Goal: Information Seeking & Learning: Learn about a topic

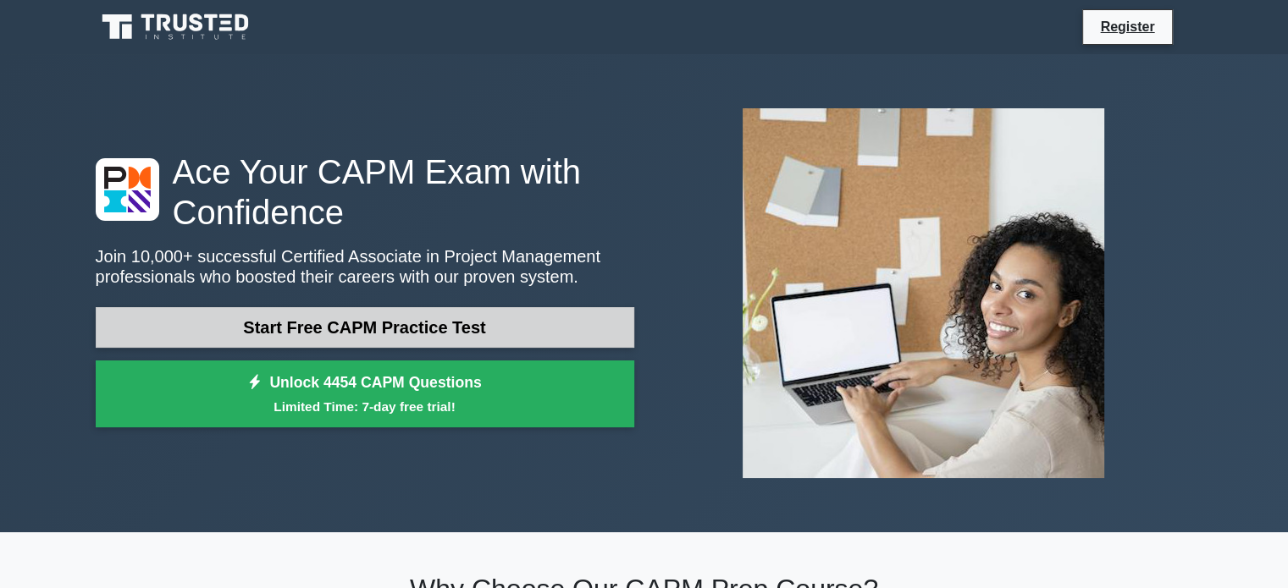
click at [305, 322] on link "Start Free CAPM Practice Test" at bounding box center [365, 327] width 538 height 41
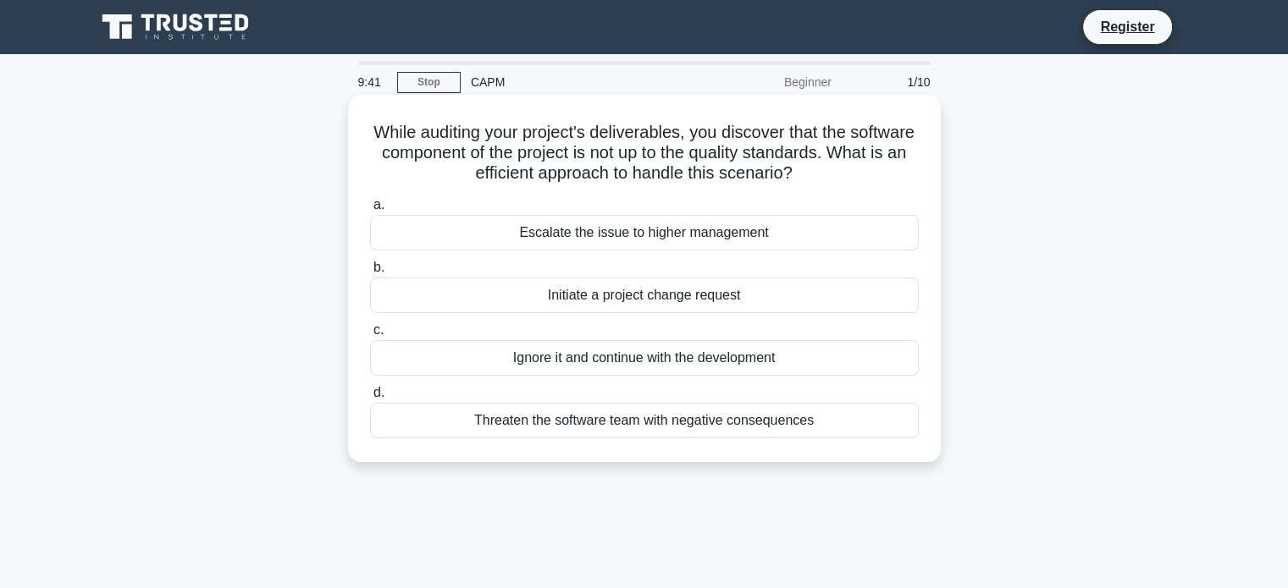
click at [579, 297] on div "Initiate a project change request" at bounding box center [644, 296] width 549 height 36
click at [370, 273] on input "b. Initiate a project change request" at bounding box center [370, 267] width 0 height 11
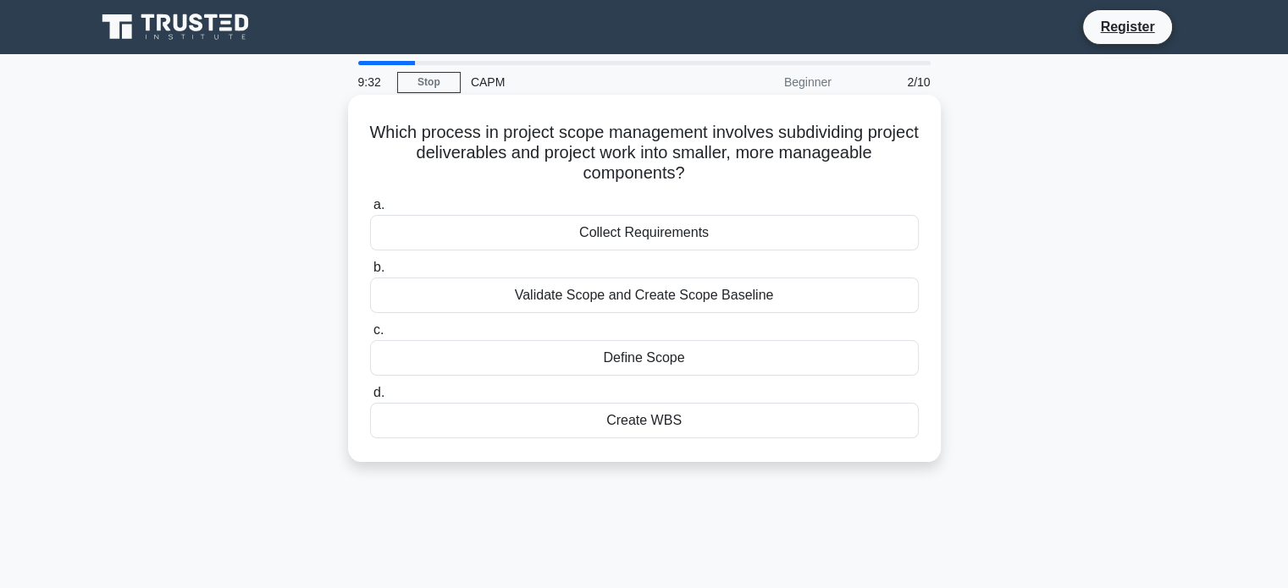
click at [605, 428] on div "Create WBS" at bounding box center [644, 421] width 549 height 36
click at [370, 399] on input "d. Create WBS" at bounding box center [370, 393] width 0 height 11
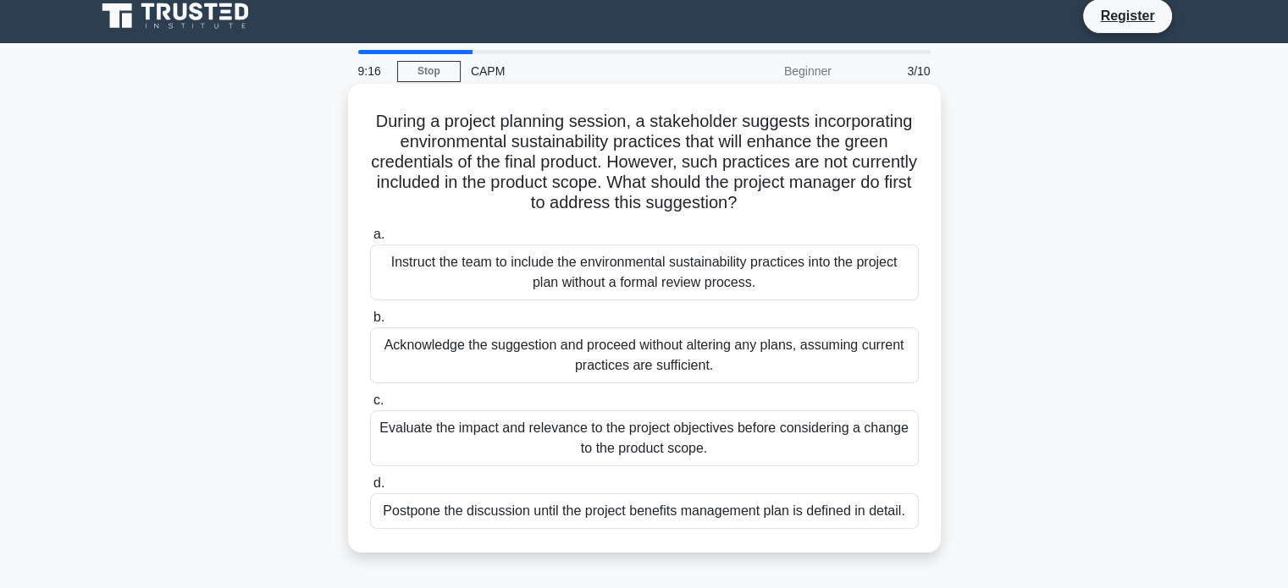
scroll to position [85, 0]
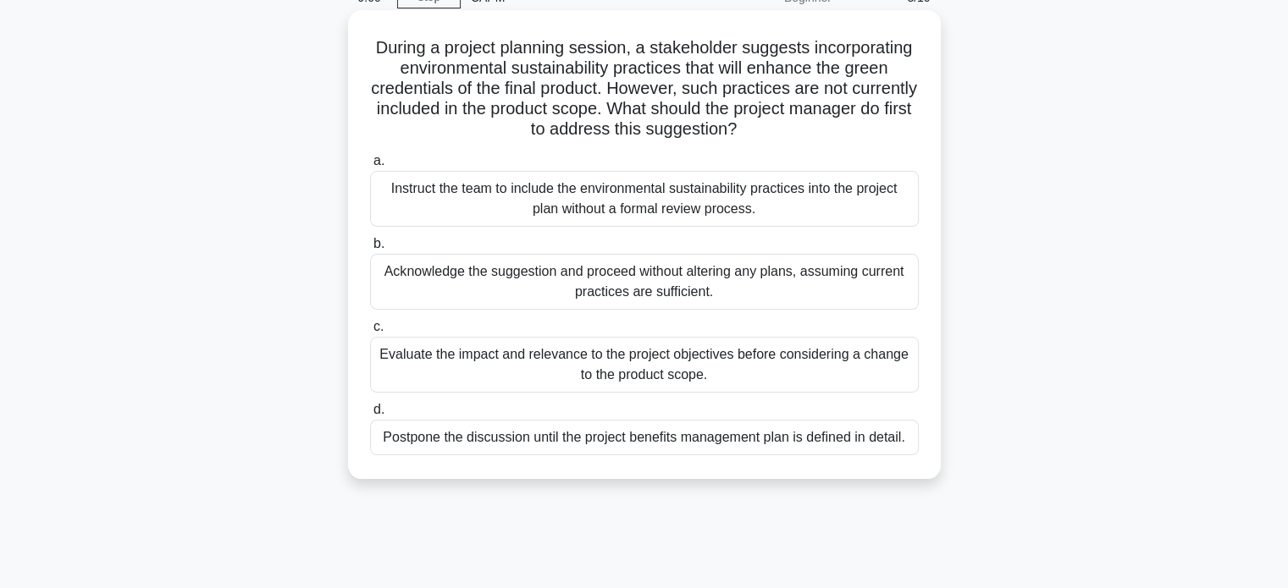
click at [605, 366] on div "Evaluate the impact and relevance to the project objectives before considering …" at bounding box center [644, 365] width 549 height 56
click at [370, 333] on input "c. Evaluate the impact and relevance to the project objectives before consideri…" at bounding box center [370, 327] width 0 height 11
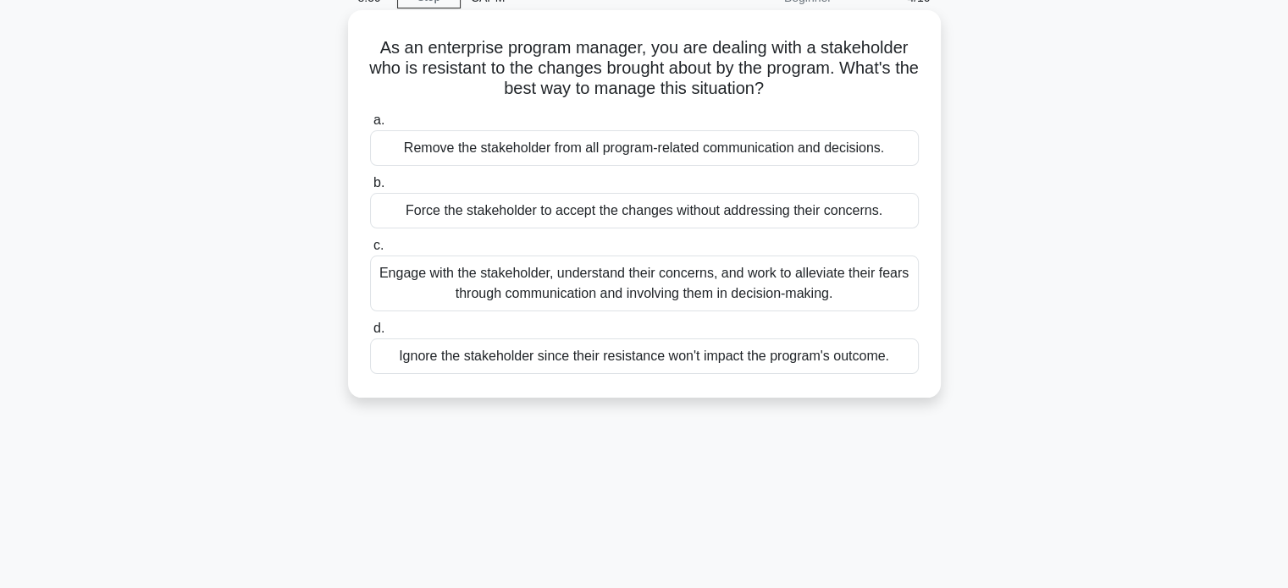
scroll to position [0, 0]
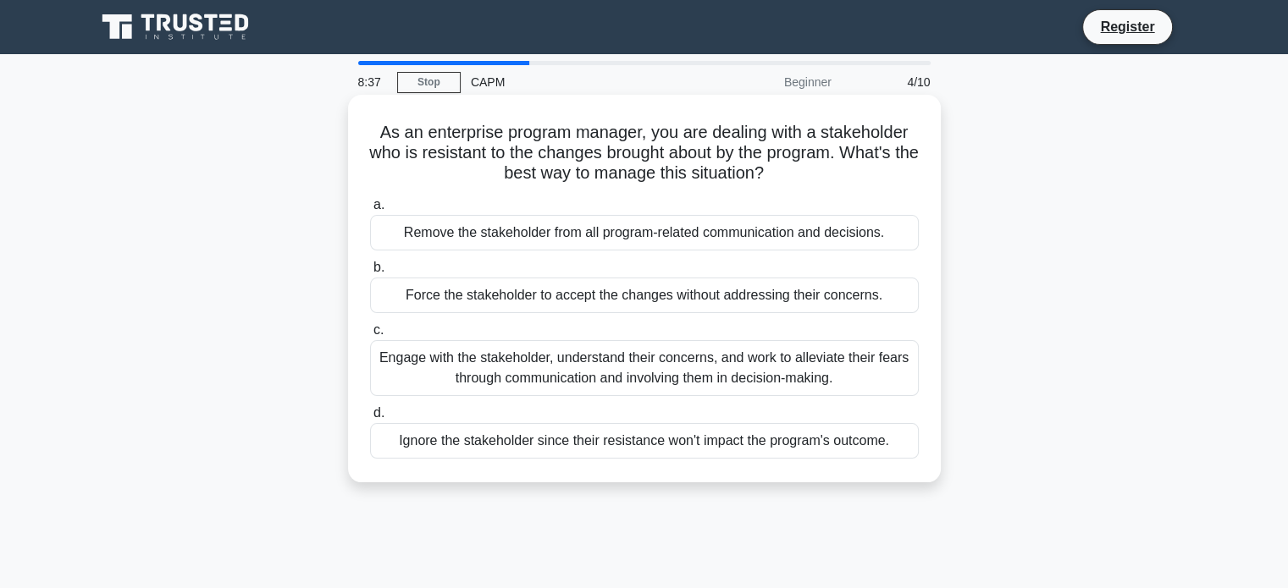
click at [633, 375] on div "Engage with the stakeholder, understand their concerns, and work to alleviate t…" at bounding box center [644, 368] width 549 height 56
click at [370, 336] on input "c. Engage with the stakeholder, understand their concerns, and work to alleviat…" at bounding box center [370, 330] width 0 height 11
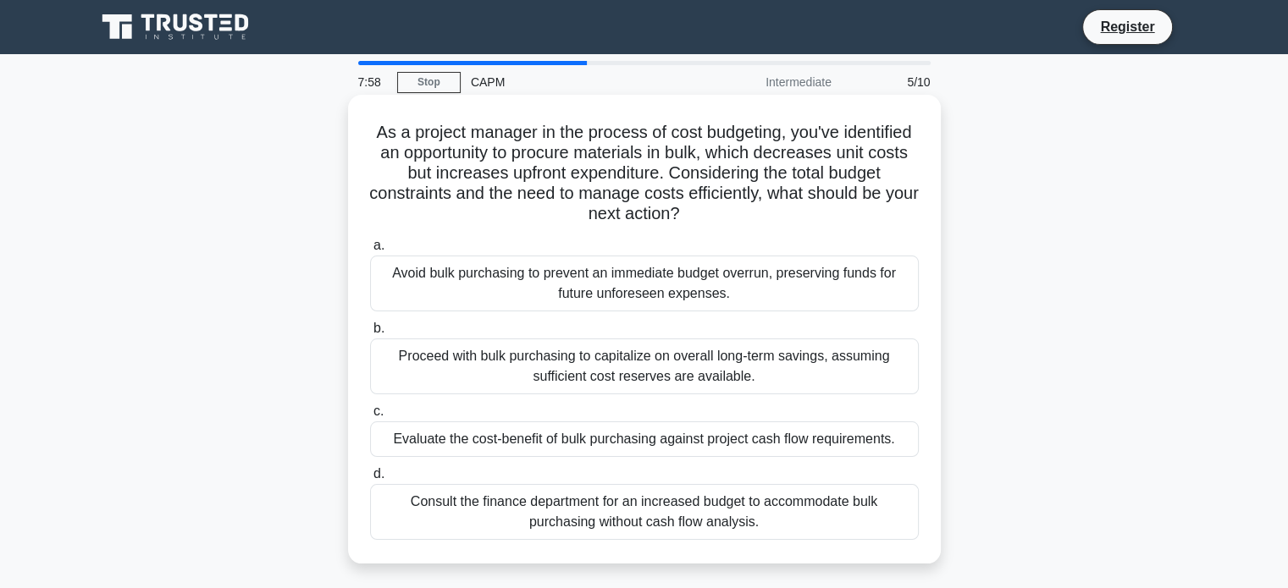
click at [411, 439] on div "Evaluate the cost-benefit of bulk purchasing against project cash flow requirem…" at bounding box center [644, 440] width 549 height 36
click at [370, 417] on input "c. Evaluate the cost-benefit of bulk purchasing against project cash flow requi…" at bounding box center [370, 411] width 0 height 11
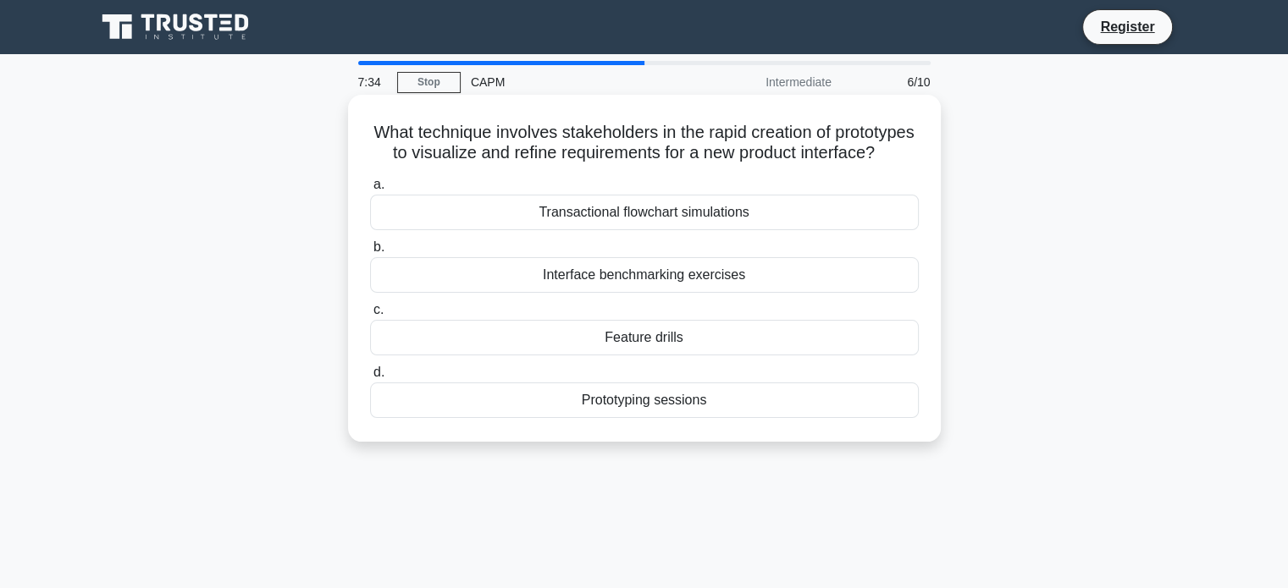
click at [578, 418] on div "Prototyping sessions" at bounding box center [644, 401] width 549 height 36
click at [370, 378] on input "d. Prototyping sessions" at bounding box center [370, 372] width 0 height 11
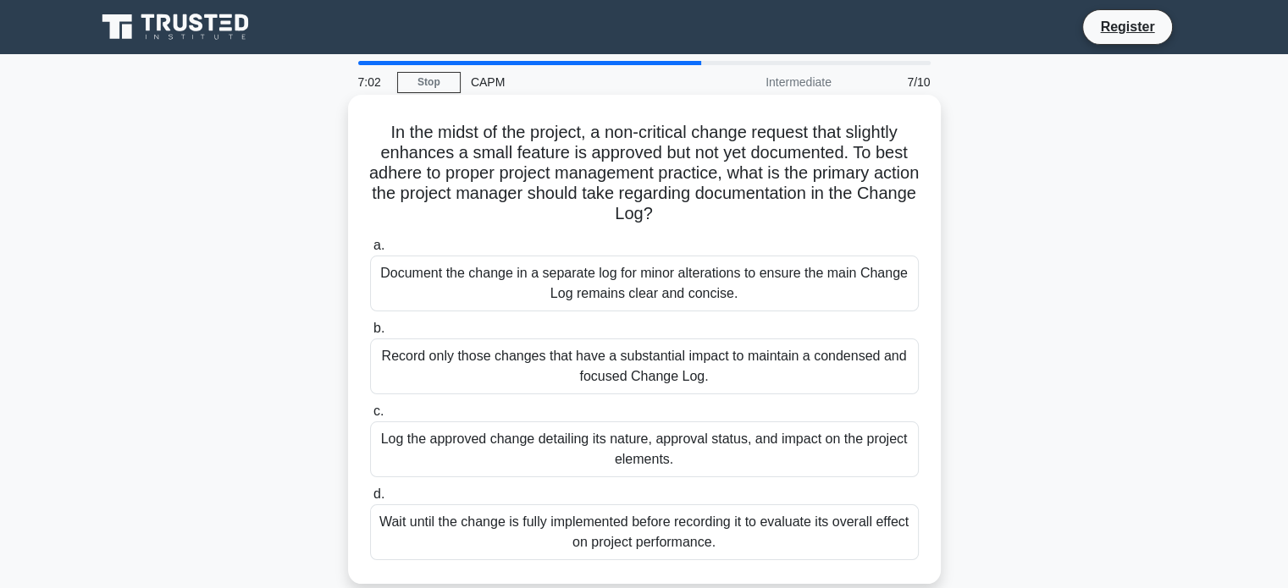
scroll to position [85, 0]
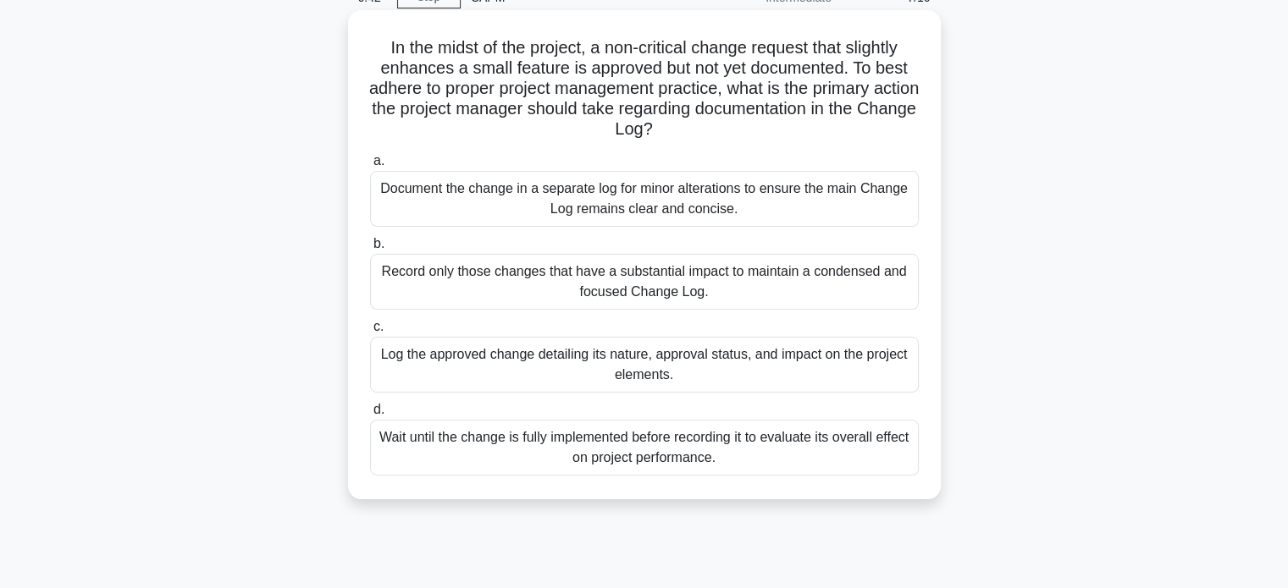
click at [427, 444] on div "Wait until the change is fully implemented before recording it to evaluate its …" at bounding box center [644, 448] width 549 height 56
click at [370, 416] on input "d. Wait until the change is fully implemented before recording it to evaluate i…" at bounding box center [370, 410] width 0 height 11
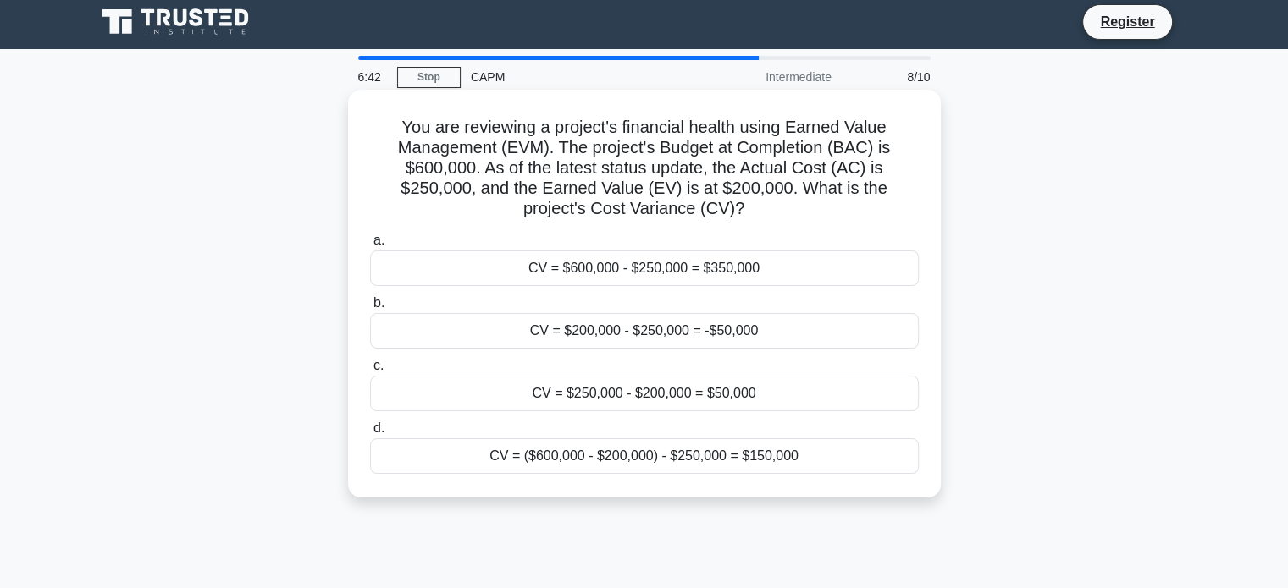
scroll to position [0, 0]
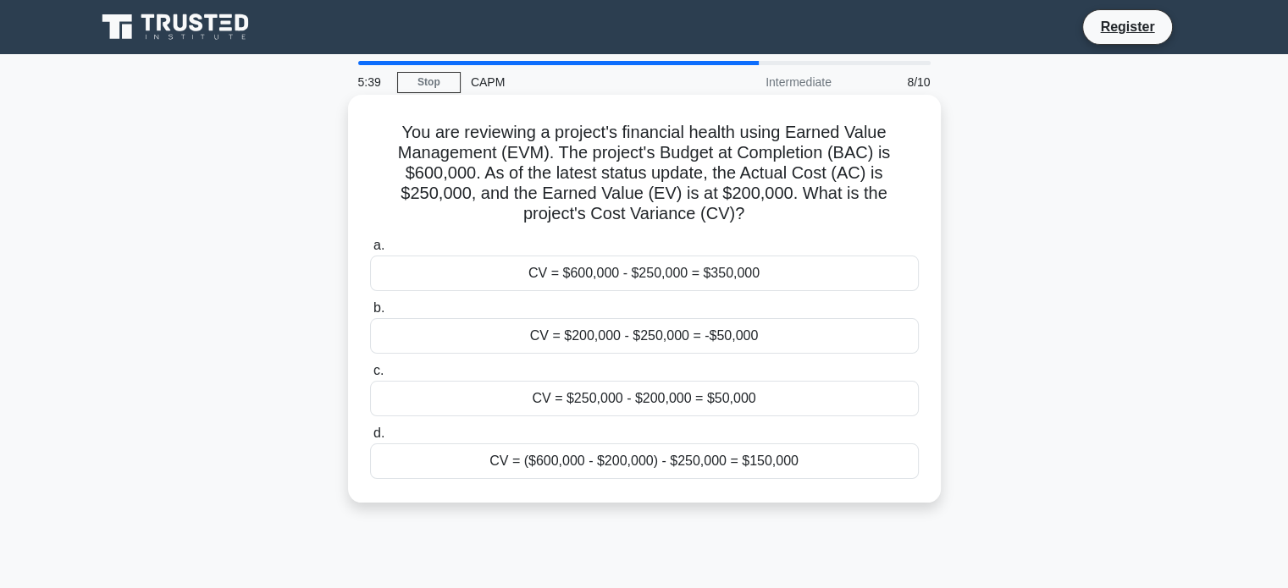
click at [463, 336] on div "CV = $200,000 - $250,000 = -$50,000" at bounding box center [644, 336] width 549 height 36
click at [370, 314] on input "b. CV = $200,000 - $250,000 = -$50,000" at bounding box center [370, 308] width 0 height 11
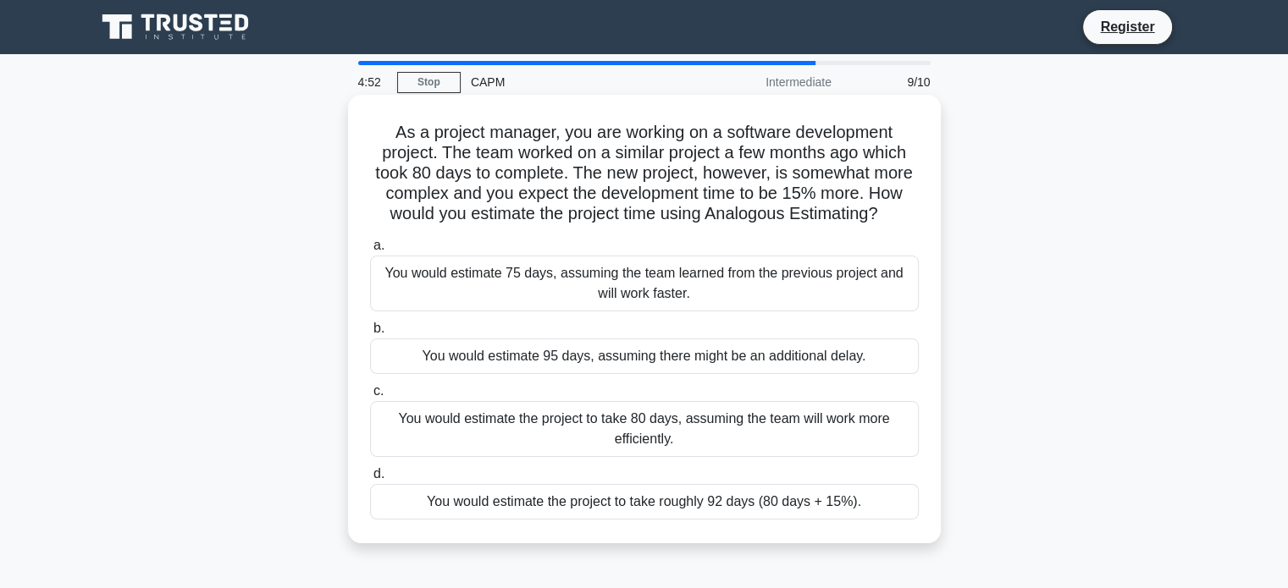
click at [565, 510] on div "You would estimate the project to take roughly 92 days (80 days + 15%)." at bounding box center [644, 502] width 549 height 36
click at [370, 480] on input "d. You would estimate the project to take roughly 92 days (80 days + 15%)." at bounding box center [370, 474] width 0 height 11
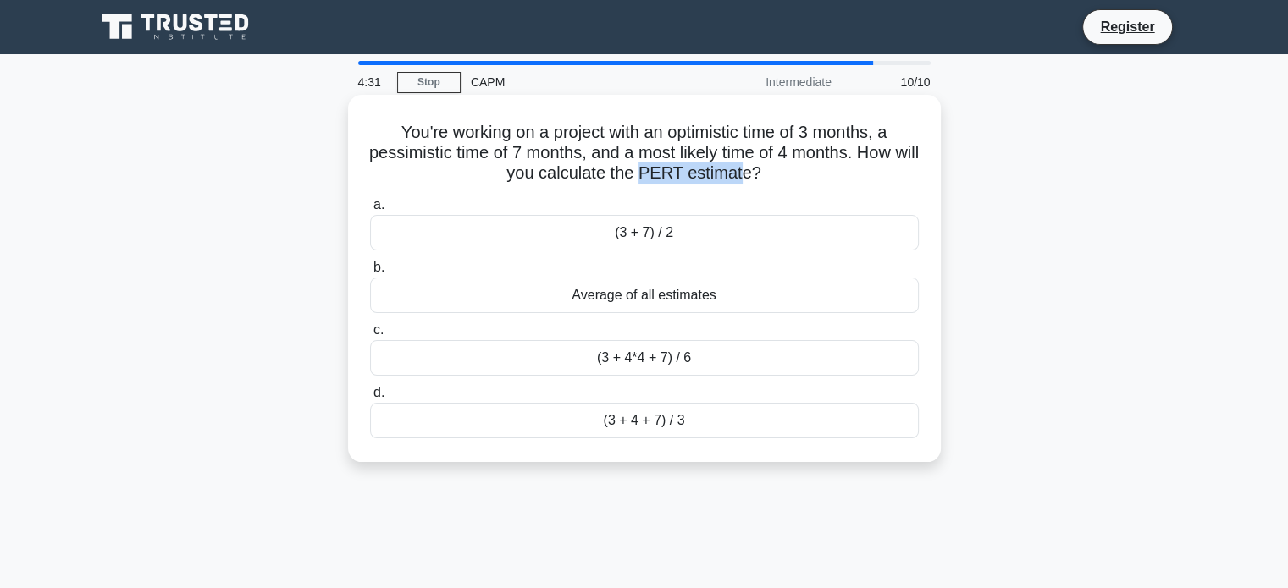
drag, startPoint x: 656, startPoint y: 173, endPoint x: 753, endPoint y: 174, distance: 96.5
click at [759, 178] on h5 "You're working on a project with an optimistic time of 3 months, a pessimistic …" at bounding box center [644, 153] width 552 height 63
click at [738, 167] on h5 "You're working on a project with an optimistic time of 3 months, a pessimistic …" at bounding box center [644, 153] width 552 height 63
drag, startPoint x: 658, startPoint y: 170, endPoint x: 765, endPoint y: 174, distance: 107.6
click at [765, 174] on h5 "You're working on a project with an optimistic time of 3 months, a pessimistic …" at bounding box center [644, 153] width 552 height 63
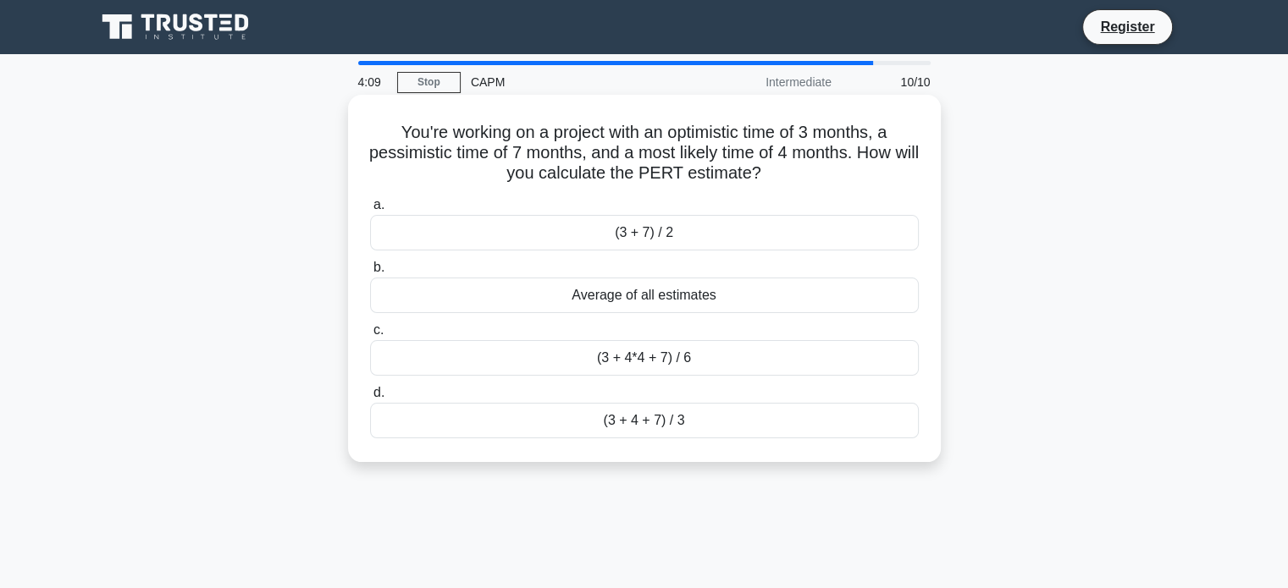
click at [606, 357] on div "(3 + 4*4 + 7) / 6" at bounding box center [644, 358] width 549 height 36
click at [370, 336] on input "c. (3 + 4*4 + 7) / 6" at bounding box center [370, 330] width 0 height 11
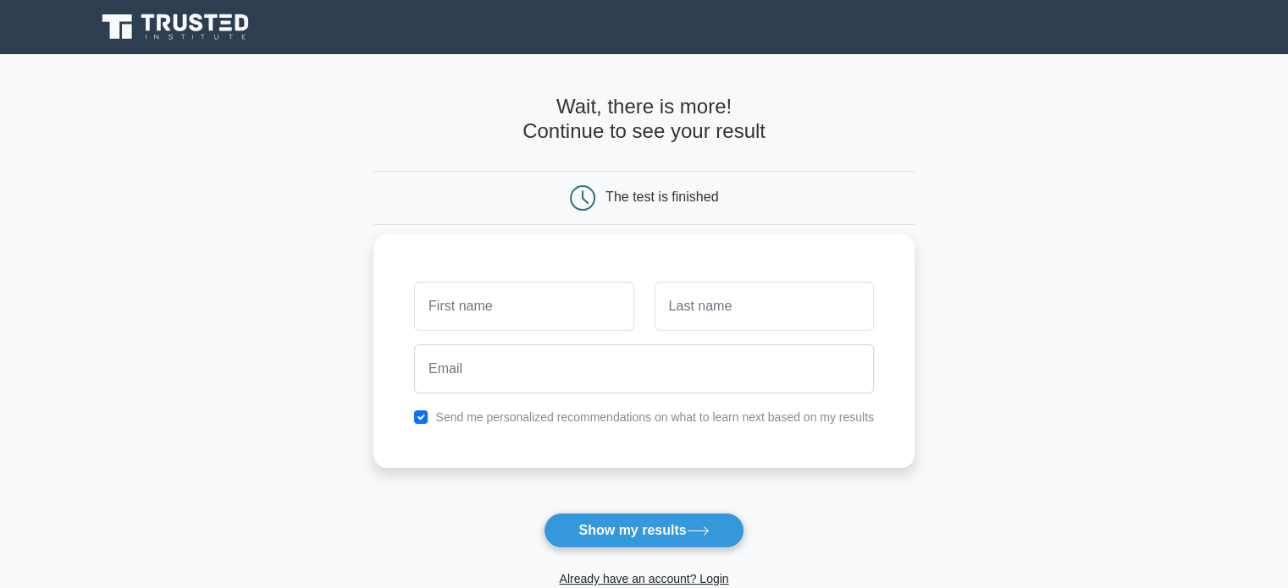
scroll to position [85, 0]
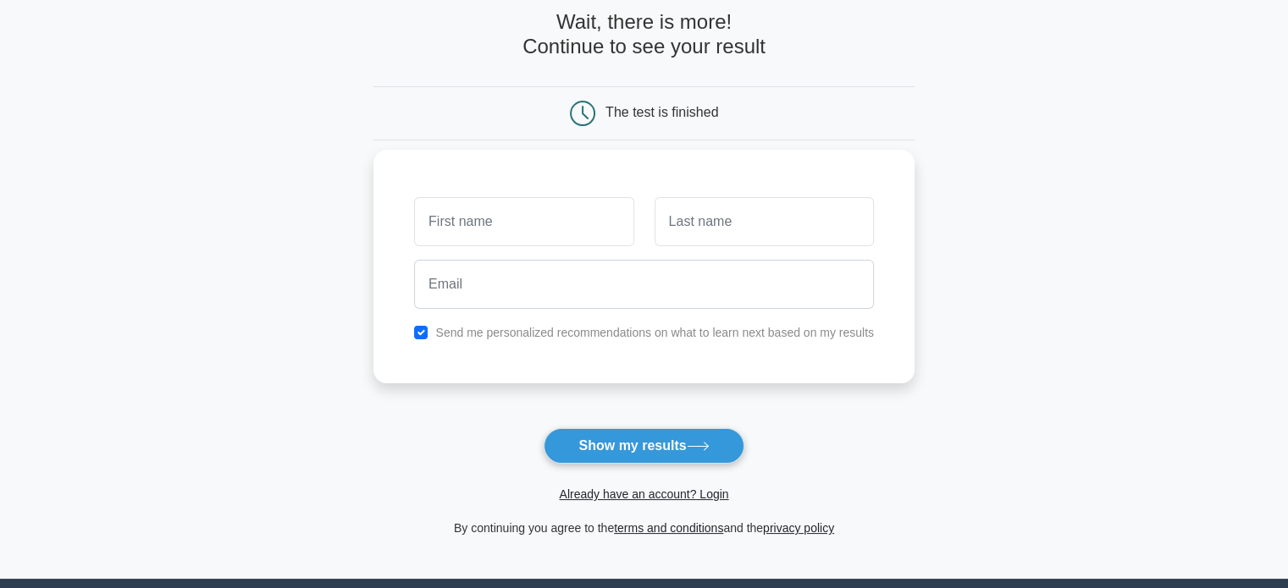
click at [494, 208] on input "text" at bounding box center [523, 221] width 219 height 49
type input "Tariq"
click at [698, 208] on input "text" at bounding box center [763, 221] width 219 height 49
type input "fahd"
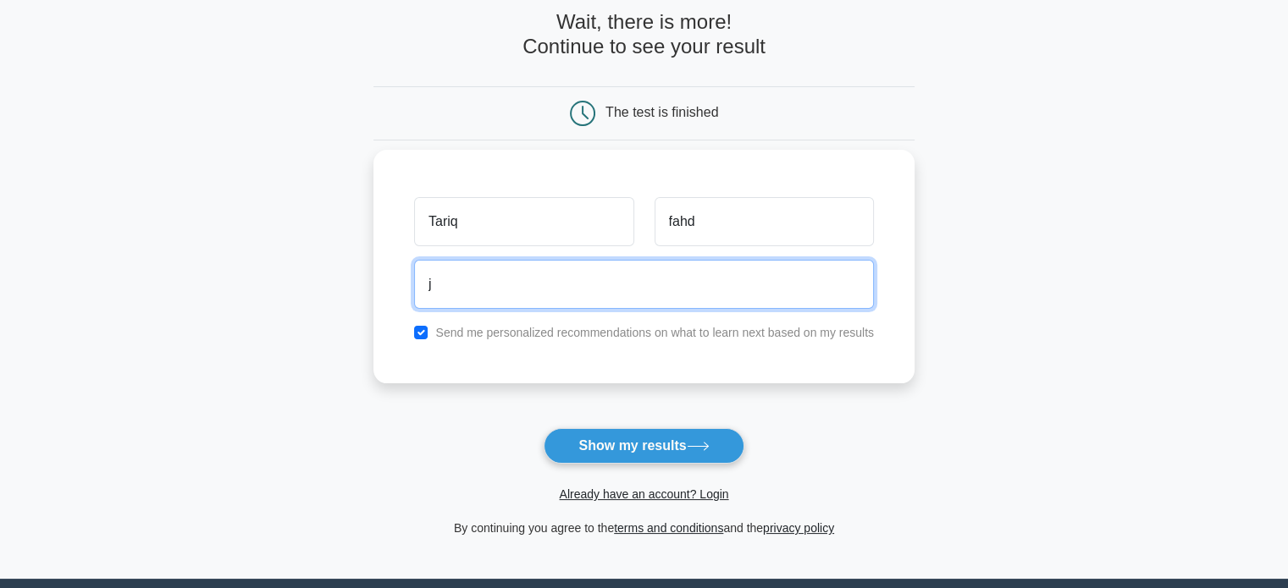
type input "jeran112233@gmail.com"
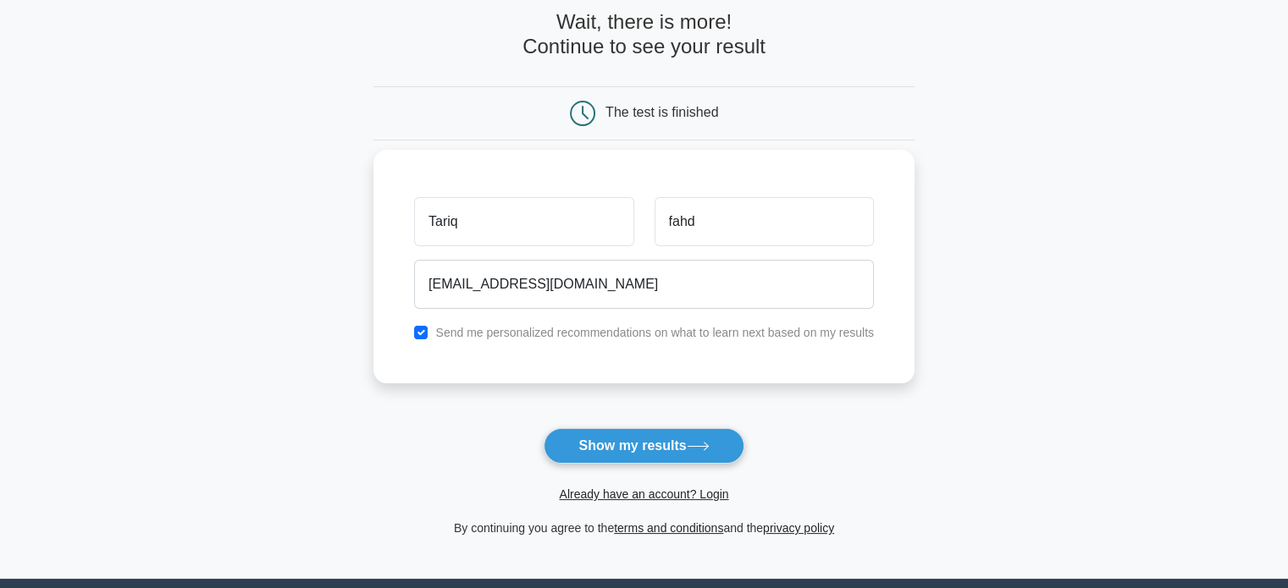
click at [494, 328] on label "Send me personalized recommendations on what to learn next based on my results" at bounding box center [654, 333] width 439 height 14
click at [486, 332] on label "Send me personalized recommendations on what to learn next based on my results" at bounding box center [654, 333] width 439 height 14
click at [421, 334] on input "checkbox" at bounding box center [421, 333] width 14 height 14
checkbox input "false"
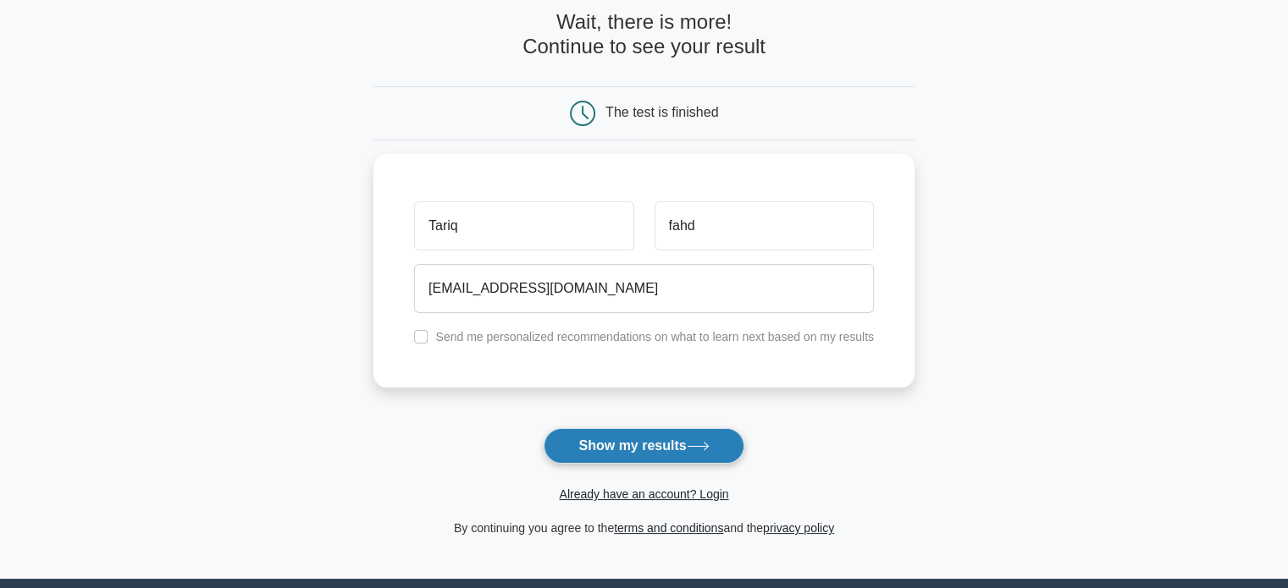
click at [603, 443] on button "Show my results" at bounding box center [643, 446] width 200 height 36
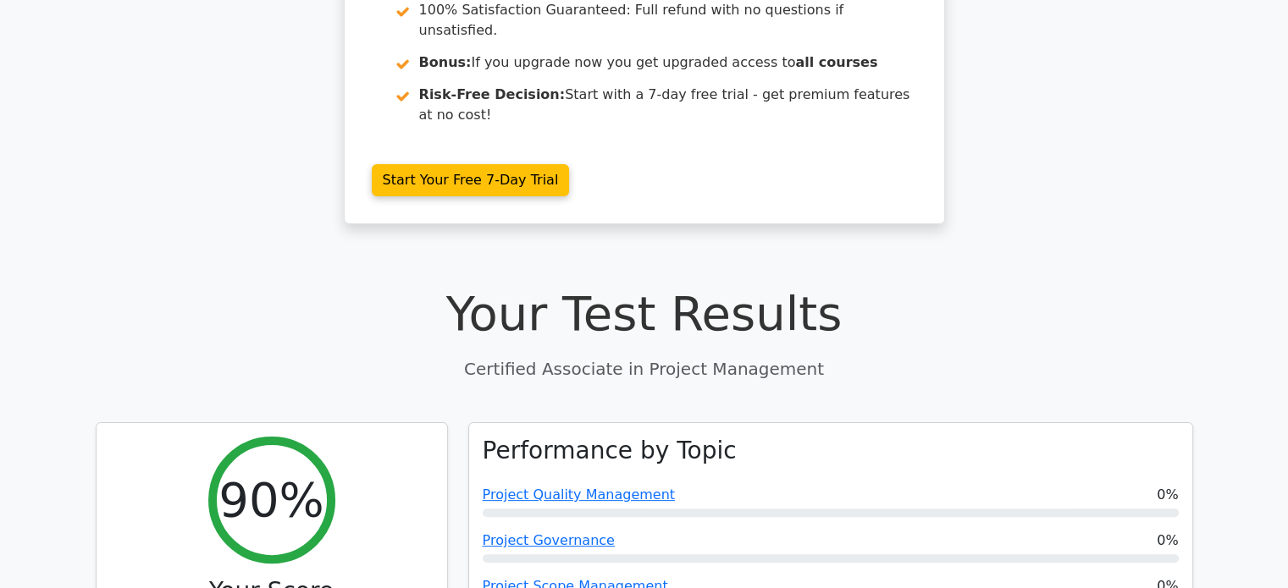
scroll to position [339, 0]
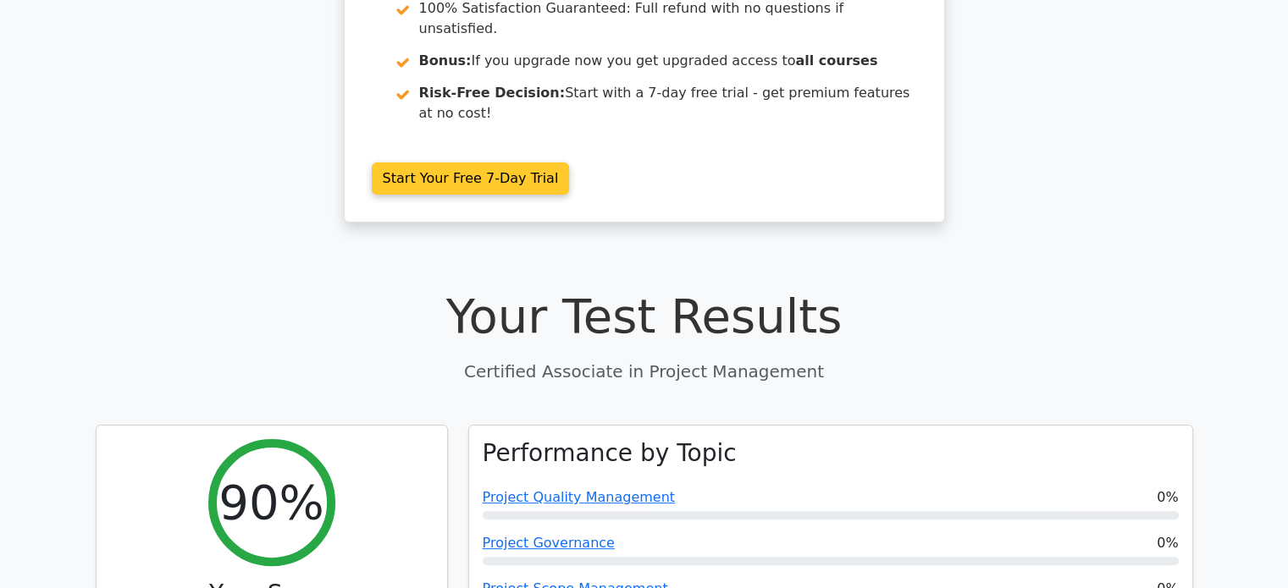
click at [417, 163] on link "Start Your Free 7-Day Trial" at bounding box center [471, 179] width 198 height 32
